Goal: Task Accomplishment & Management: Complete application form

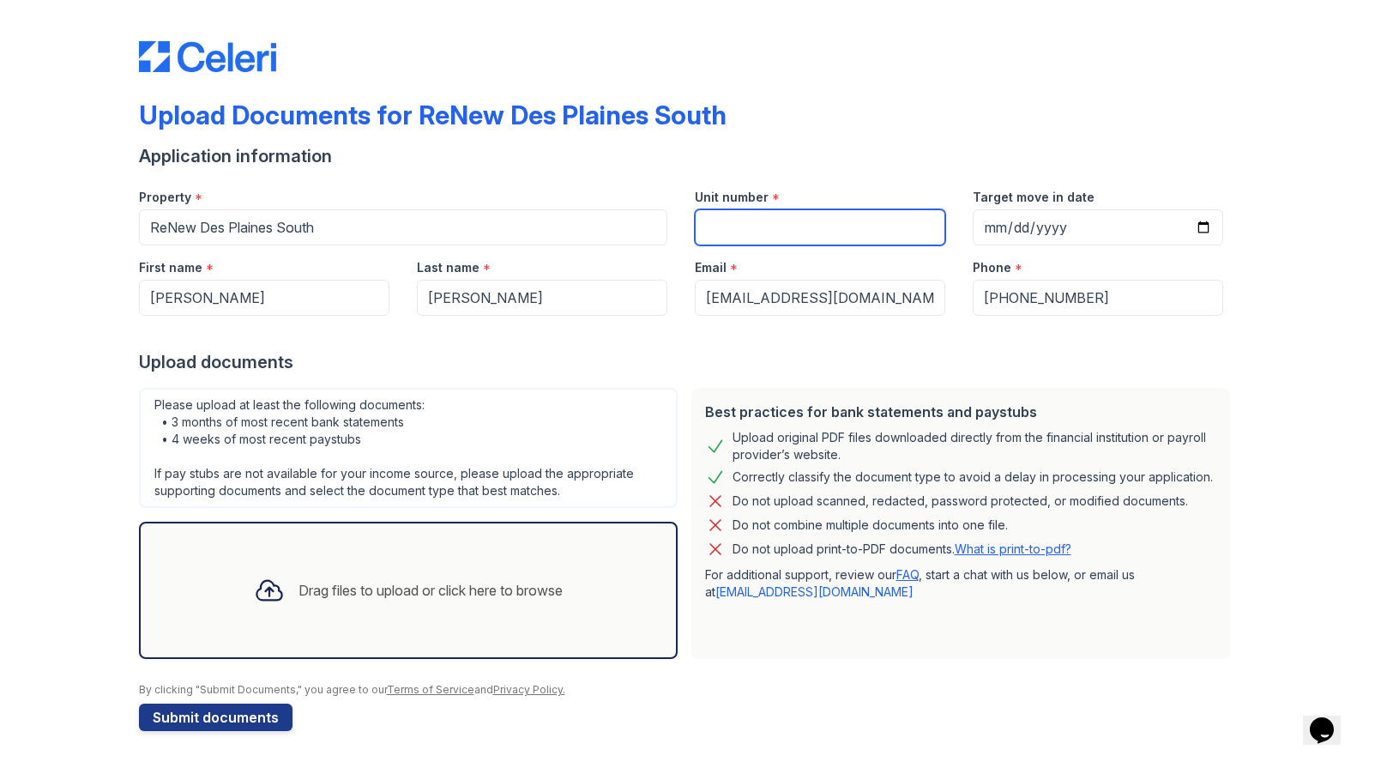
click at [842, 223] on input "Unit number" at bounding box center [820, 227] width 250 height 36
type input "2"
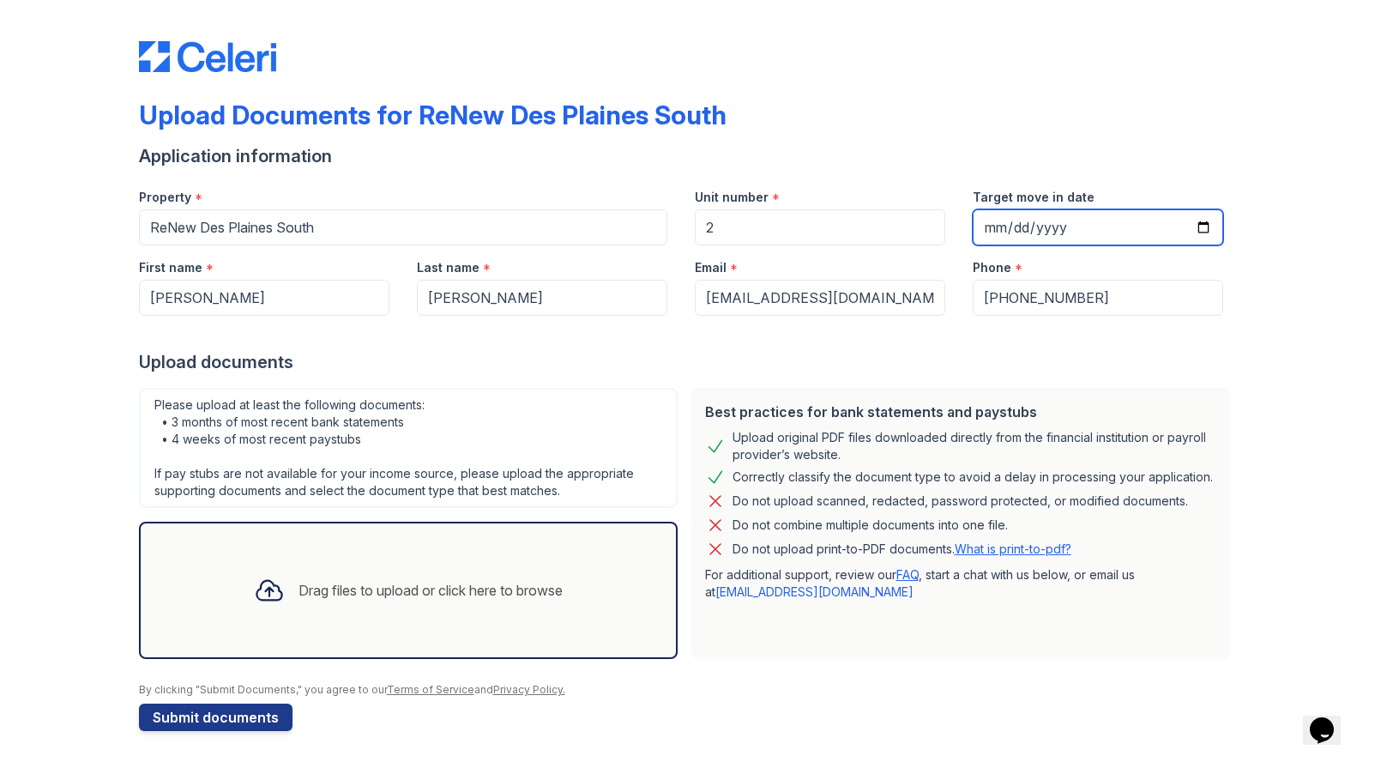
drag, startPoint x: 1011, startPoint y: 231, endPoint x: 992, endPoint y: 229, distance: 18.9
click at [1011, 231] on input "Target move in date" at bounding box center [1098, 227] width 250 height 36
click at [991, 229] on input "Target move in date" at bounding box center [1098, 227] width 250 height 36
type input "[DATE]"
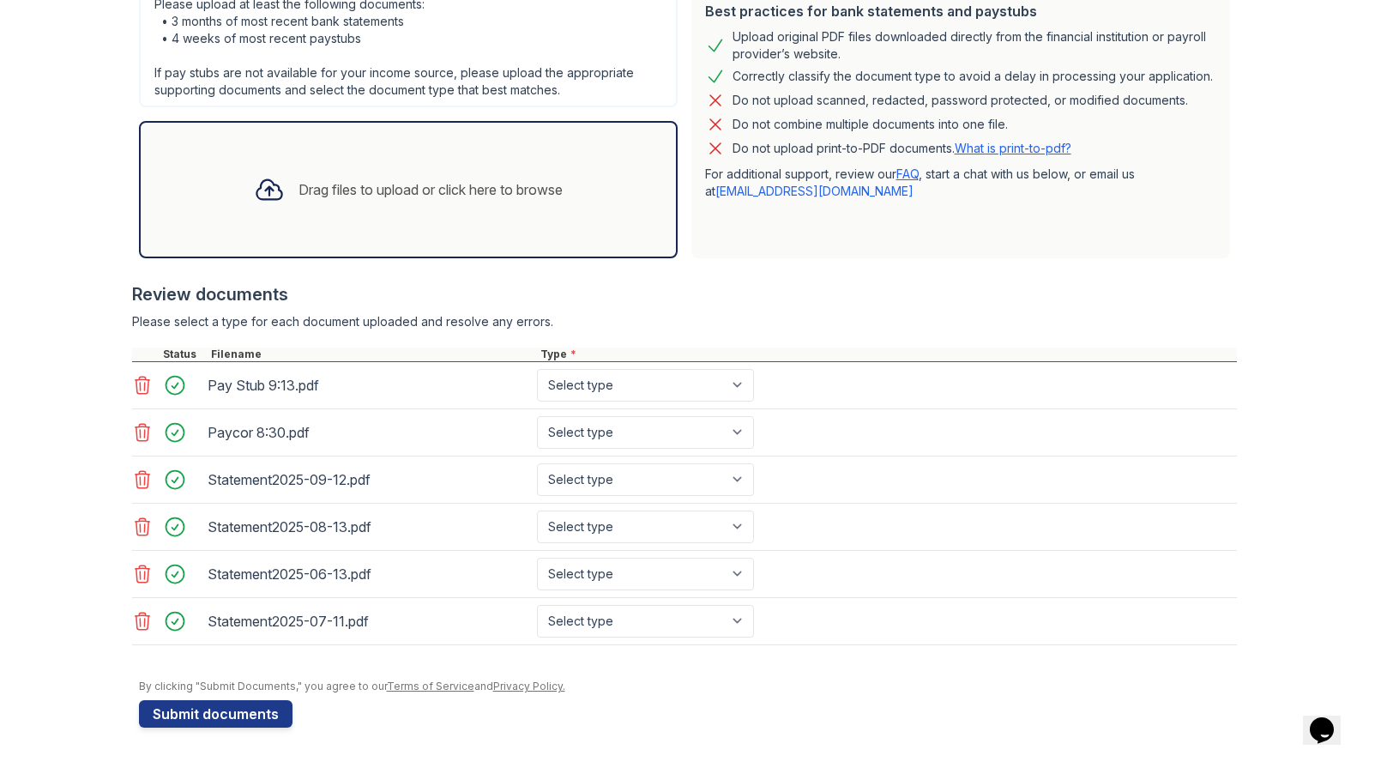
scroll to position [401, 0]
select select "paystub"
select select "bank_statement"
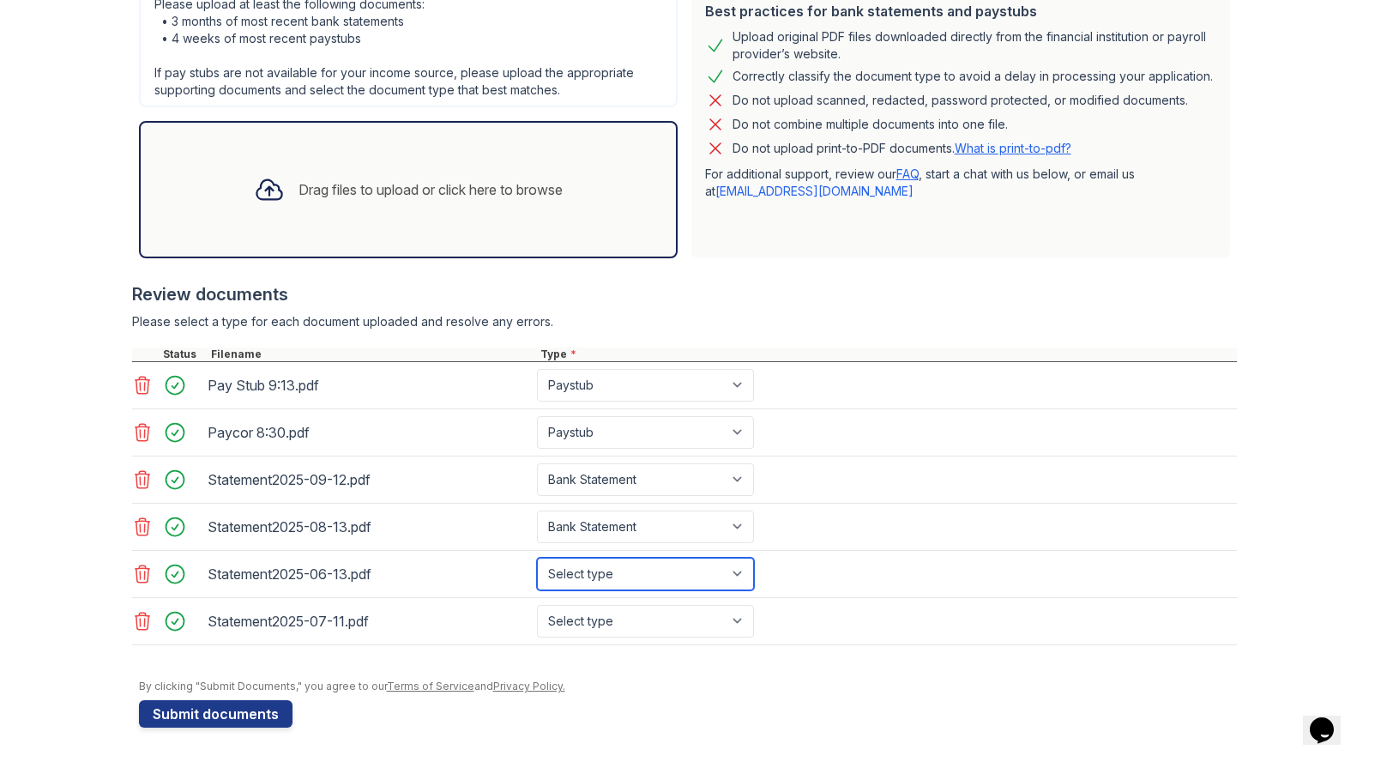
select select "bank_statement"
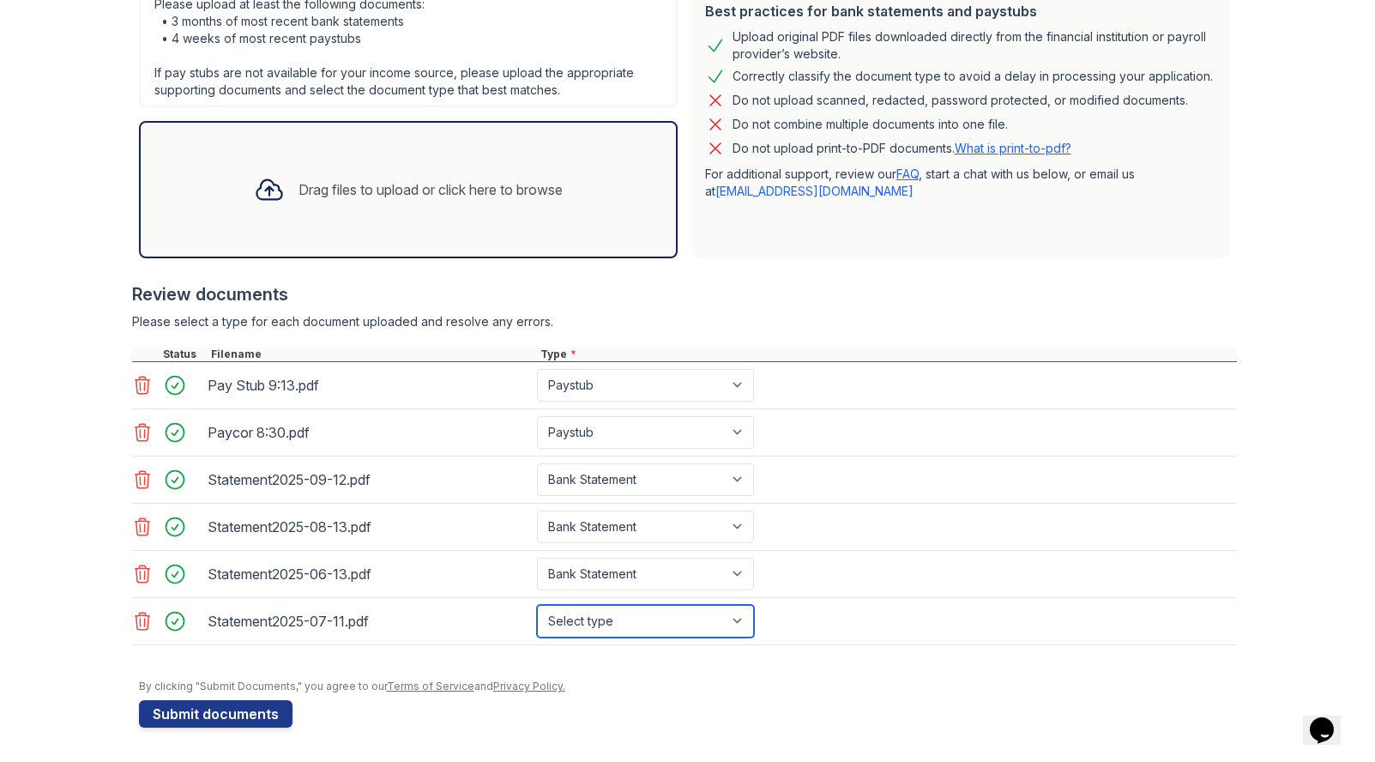
select select "bank_statement"
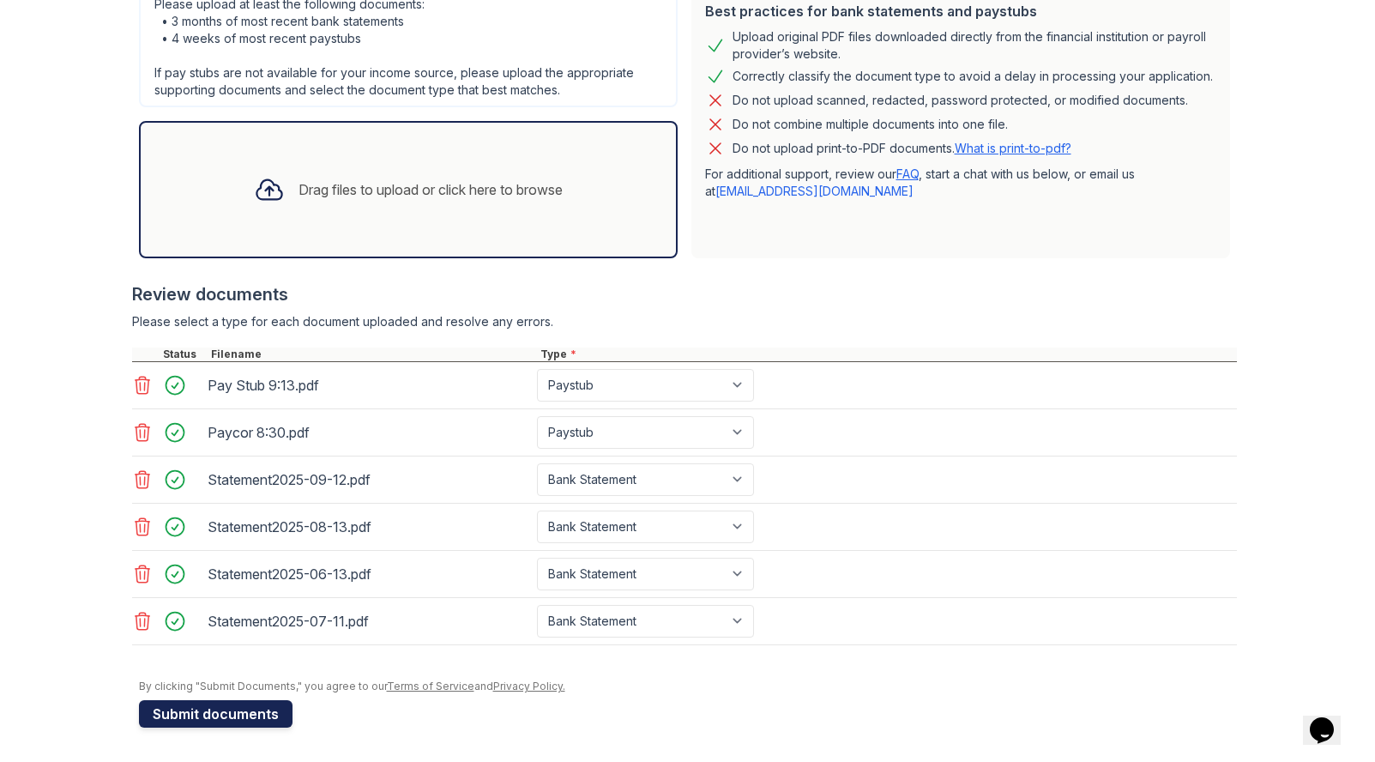
click at [206, 720] on button "Submit documents" at bounding box center [216, 713] width 154 height 27
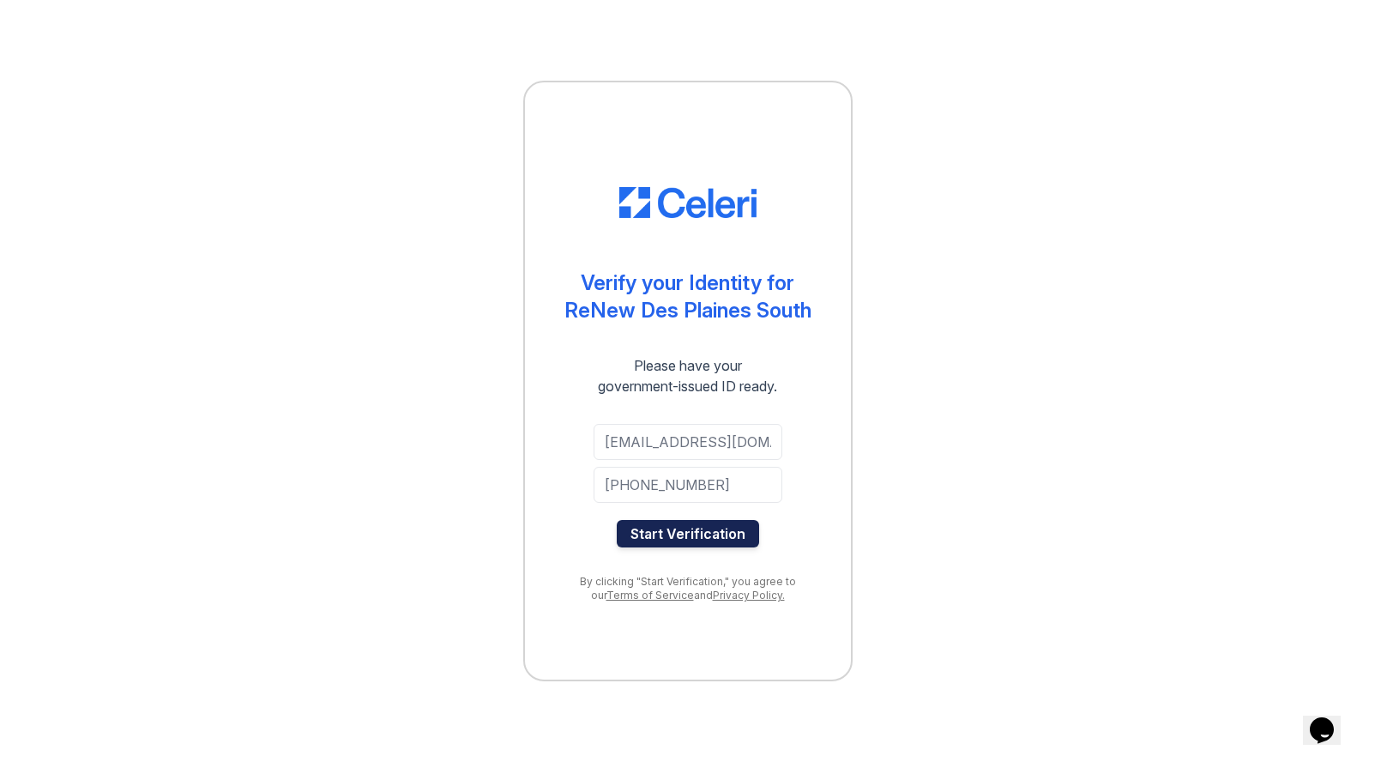
click at [685, 536] on button "Start Verification" at bounding box center [688, 533] width 142 height 27
